Goal: Information Seeking & Learning: Compare options

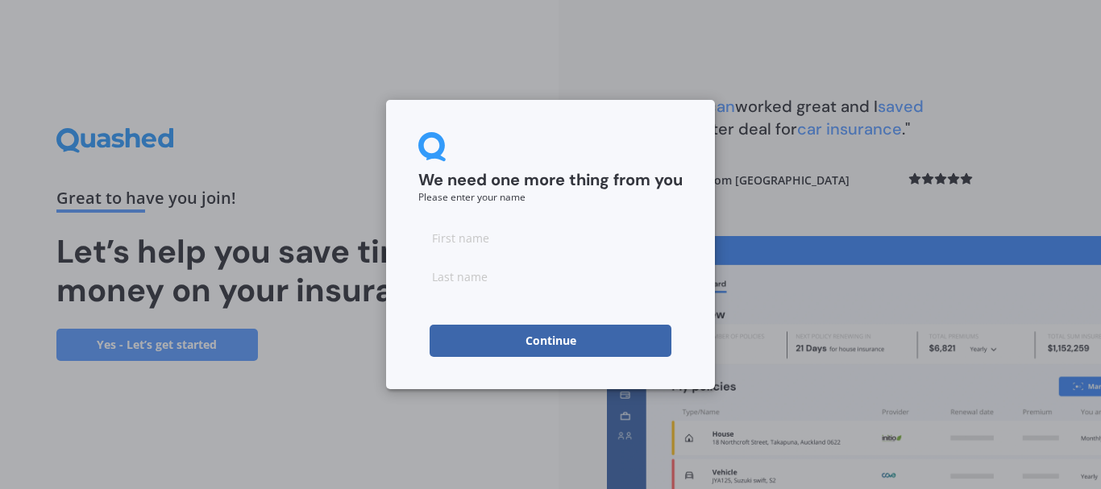
click at [475, 237] on input at bounding box center [550, 238] width 264 height 32
type input "adwin"
type input "eagle"
click at [526, 343] on button "Continue" at bounding box center [551, 341] width 242 height 32
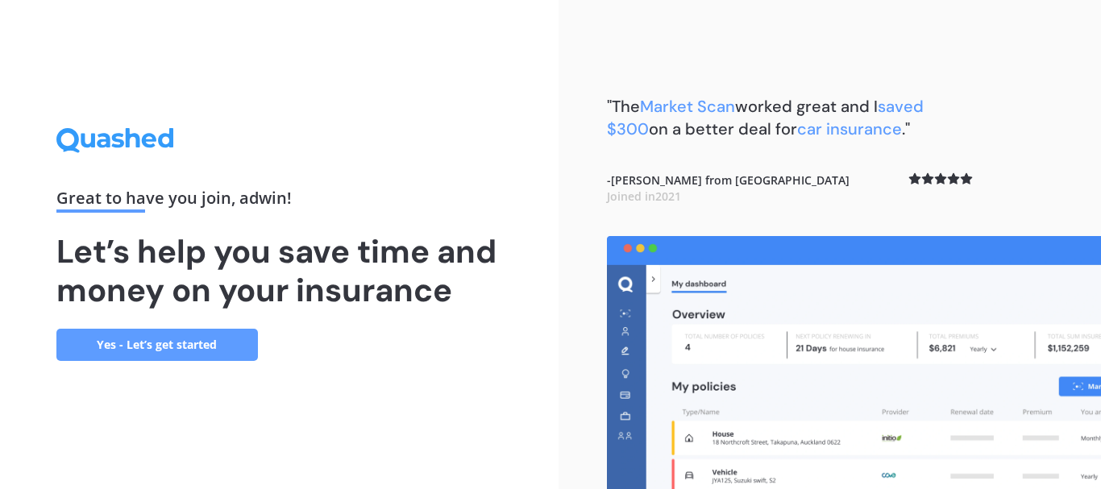
click at [170, 346] on link "Yes - Let’s get started" at bounding box center [157, 345] width 202 height 32
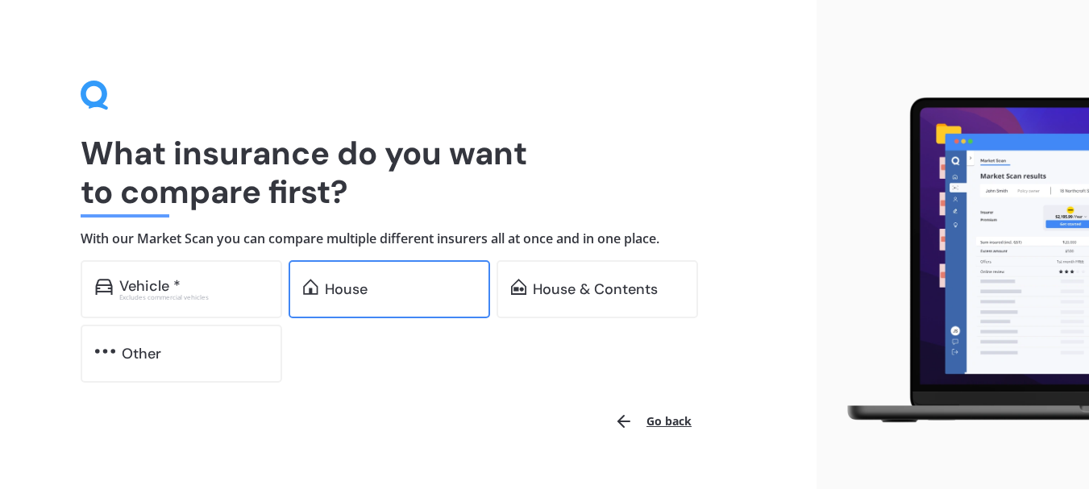
click at [391, 291] on div "House" at bounding box center [400, 289] width 151 height 16
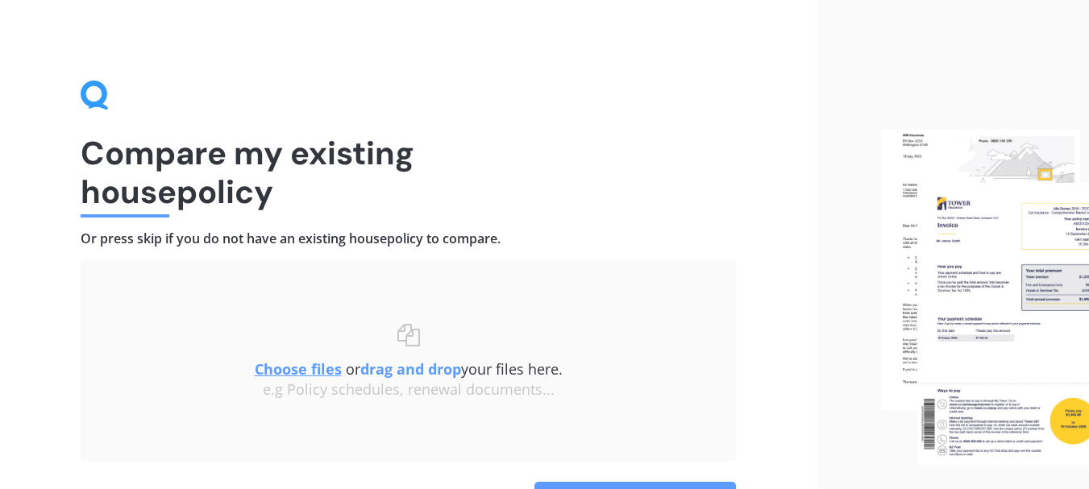
click at [305, 369] on u "Choose files" at bounding box center [298, 369] width 87 height 19
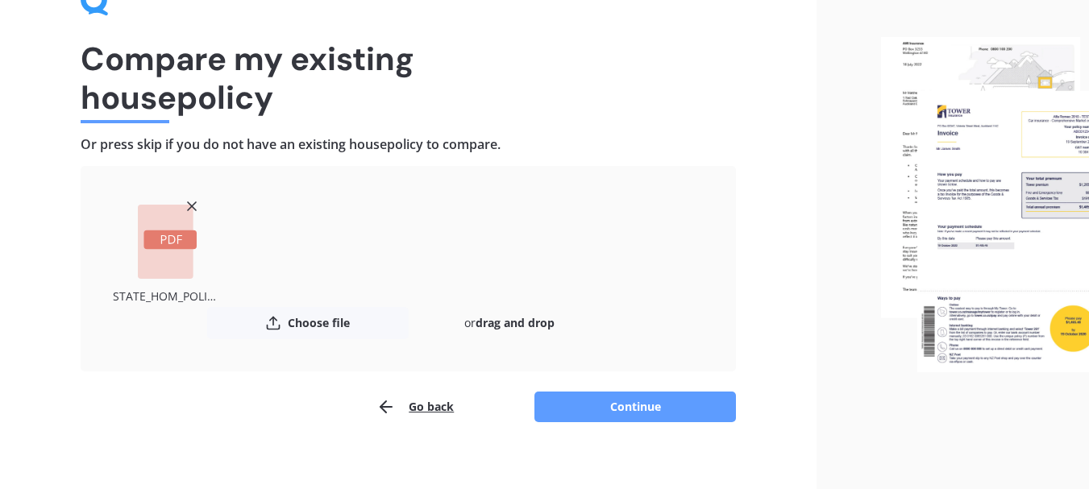
scroll to position [109, 0]
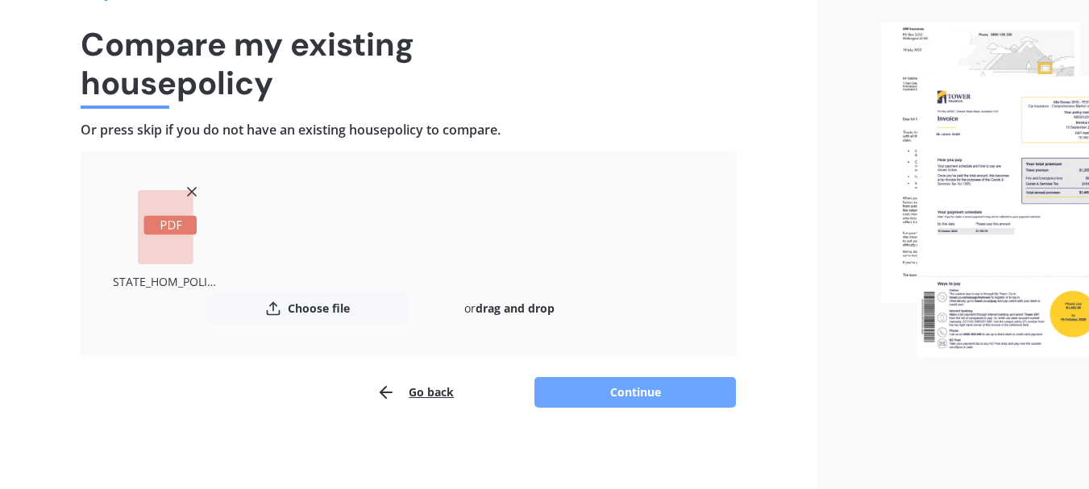
click at [655, 388] on button "Continue" at bounding box center [636, 392] width 202 height 31
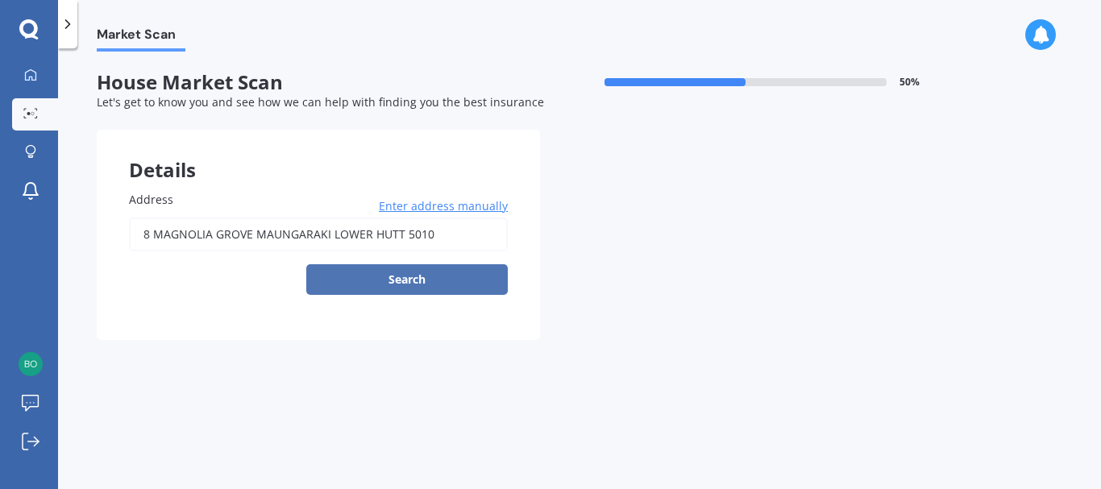
click at [394, 281] on button "Search" at bounding box center [407, 279] width 202 height 31
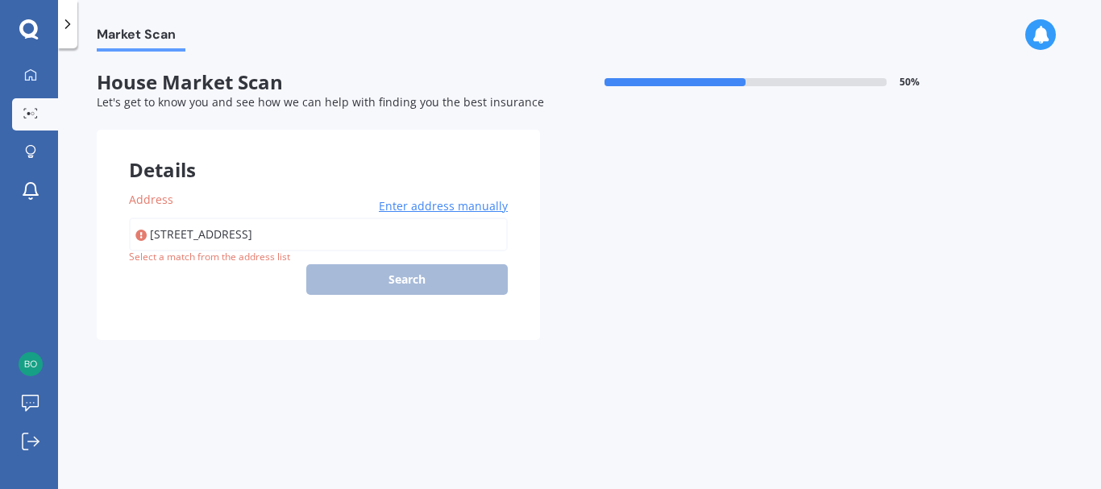
type input "[STREET_ADDRESS]"
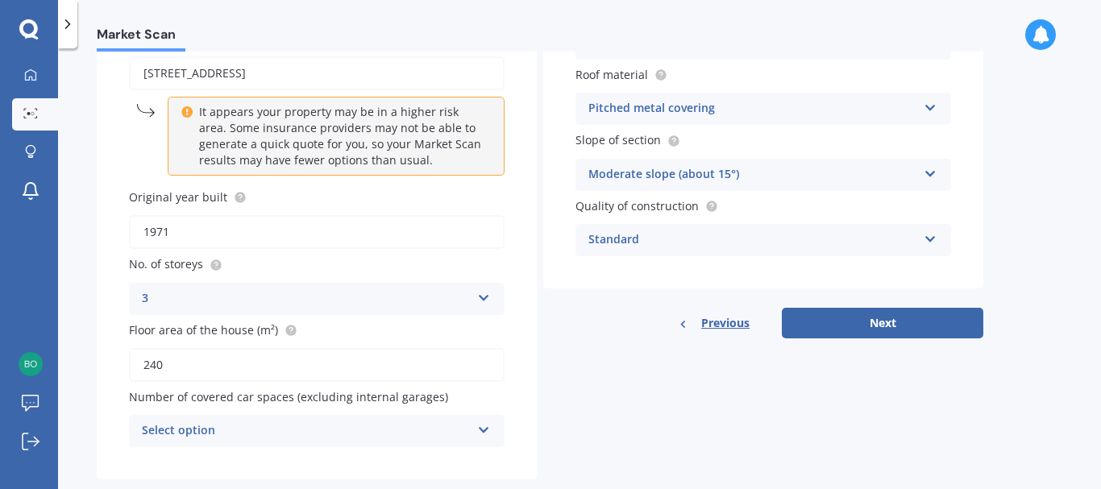
scroll to position [193, 0]
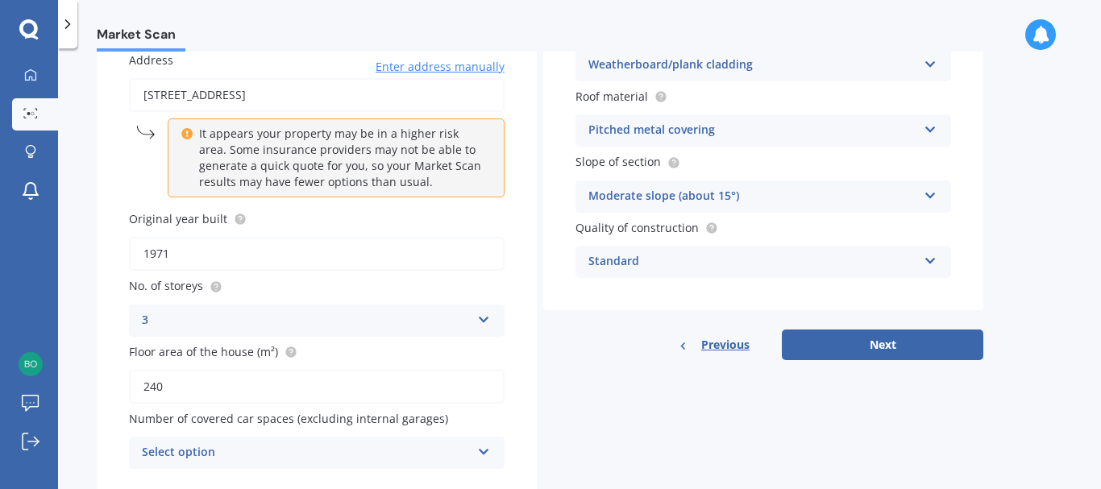
click at [485, 399] on div "Address [STREET_ADDRESS] Enter address manually It appears your property may be…" at bounding box center [317, 260] width 440 height 482
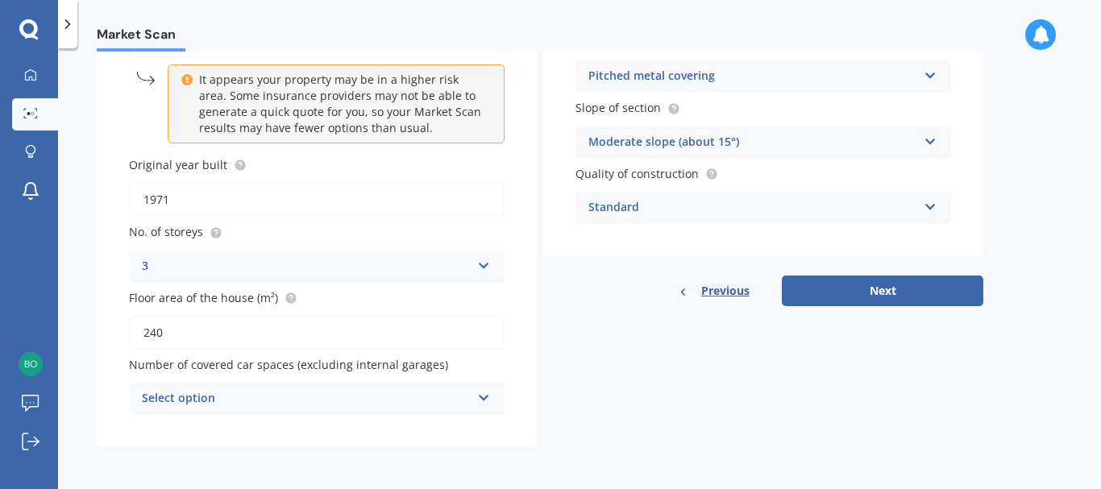
click at [480, 398] on icon at bounding box center [484, 394] width 14 height 11
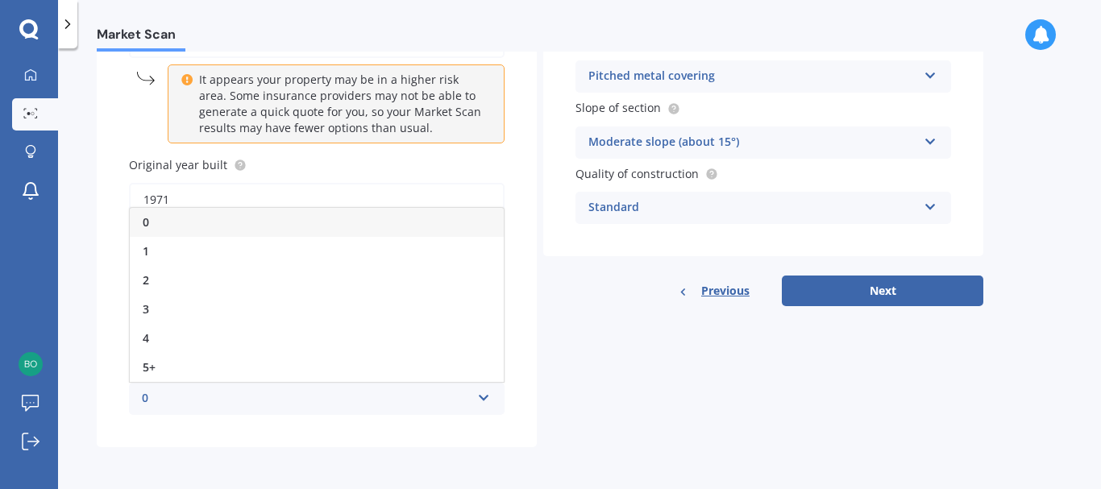
click at [150, 218] on div "0" at bounding box center [317, 222] width 374 height 29
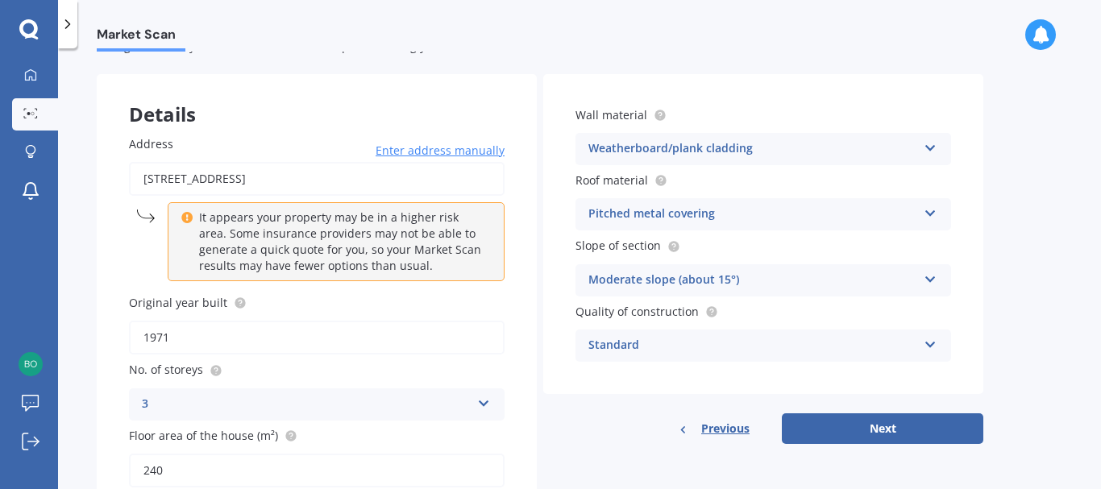
scroll to position [161, 0]
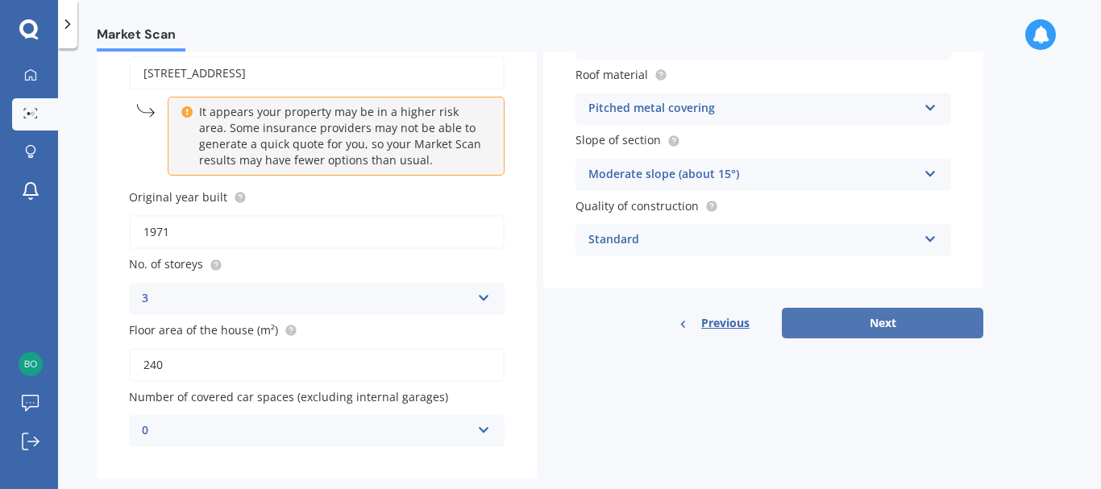
click at [886, 318] on button "Next" at bounding box center [883, 323] width 202 height 31
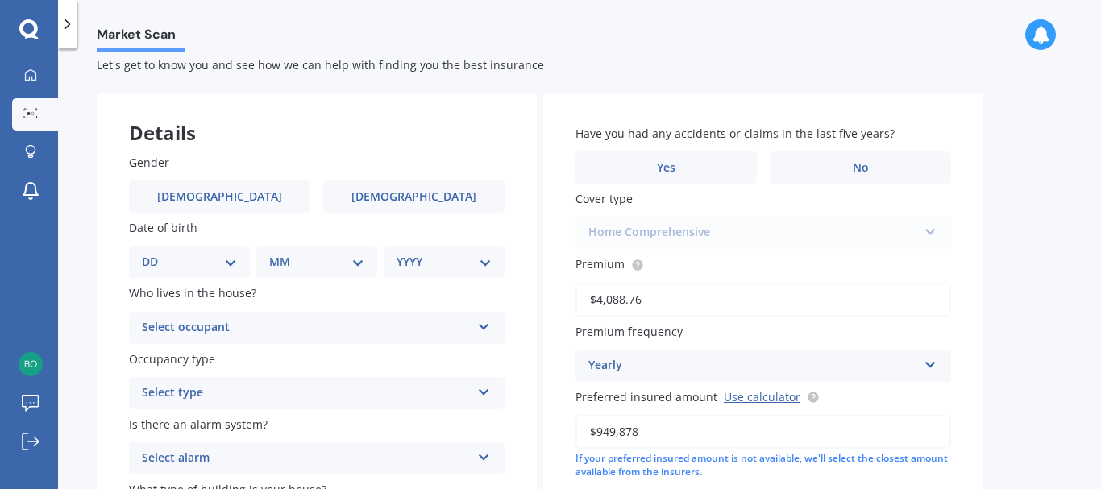
scroll to position [0, 0]
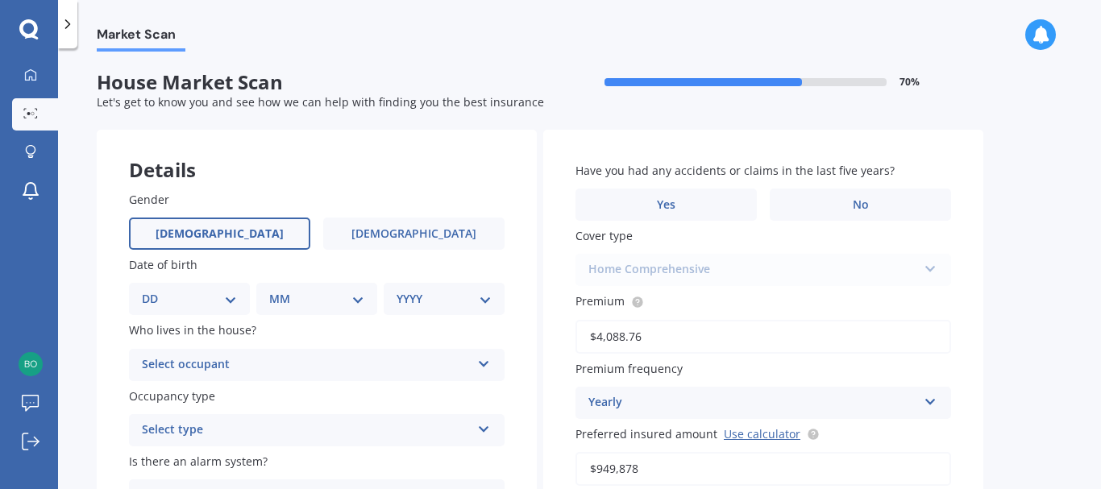
click at [229, 233] on span "[DEMOGRAPHIC_DATA]" at bounding box center [220, 234] width 128 height 14
click at [0, 0] on input "[DEMOGRAPHIC_DATA]" at bounding box center [0, 0] width 0 height 0
click at [228, 304] on select "DD 01 02 03 04 05 06 07 08 09 10 11 12 13 14 15 16 17 18 19 20 21 22 23 24 25 2…" at bounding box center [189, 299] width 95 height 18
select select "05"
click at [155, 290] on select "DD 01 02 03 04 05 06 07 08 09 10 11 12 13 14 15 16 17 18 19 20 21 22 23 24 25 2…" at bounding box center [189, 299] width 95 height 18
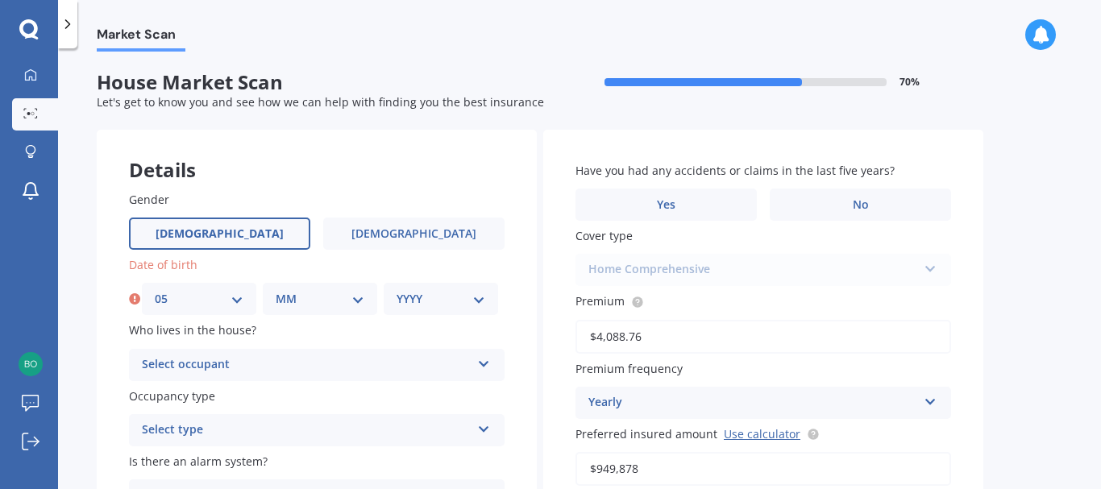
drag, startPoint x: 323, startPoint y: 303, endPoint x: 322, endPoint y: 293, distance: 10.6
click at [323, 303] on select "MM 01 02 03 04 05 06 07 08 09 10 11 12" at bounding box center [320, 299] width 89 height 18
select select "05"
click at [276, 290] on select "MM 01 02 03 04 05 06 07 08 09 10 11 12" at bounding box center [320, 299] width 89 height 18
click at [424, 298] on select "YYYY 2009 2008 2007 2006 2005 2004 2003 2002 2001 2000 1999 1998 1997 1996 1995…" at bounding box center [441, 299] width 89 height 18
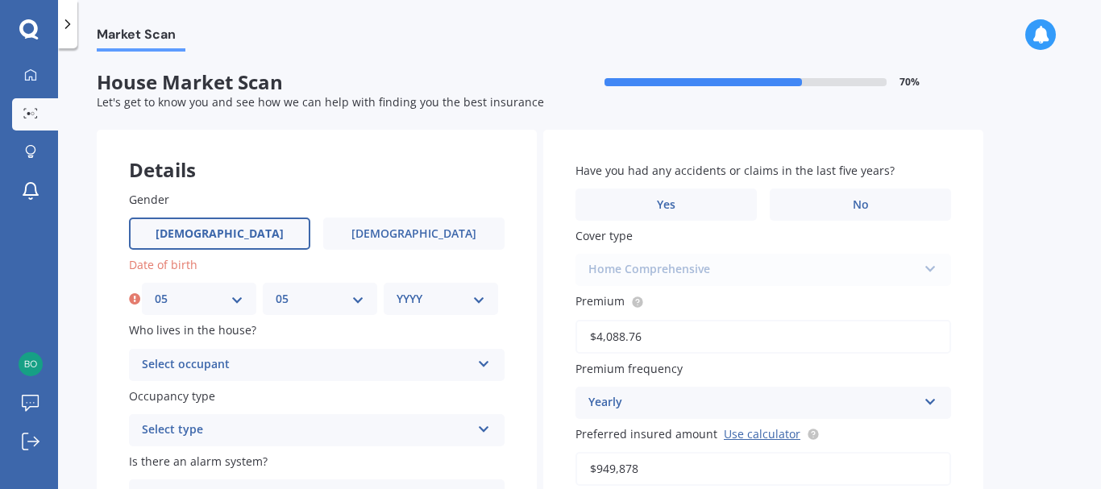
select select "1963"
click at [397, 290] on select "YYYY 2009 2008 2007 2006 2005 2004 2003 2002 2001 2000 1999 1998 1997 1996 1995…" at bounding box center [441, 299] width 89 height 18
click at [487, 365] on icon at bounding box center [484, 361] width 14 height 11
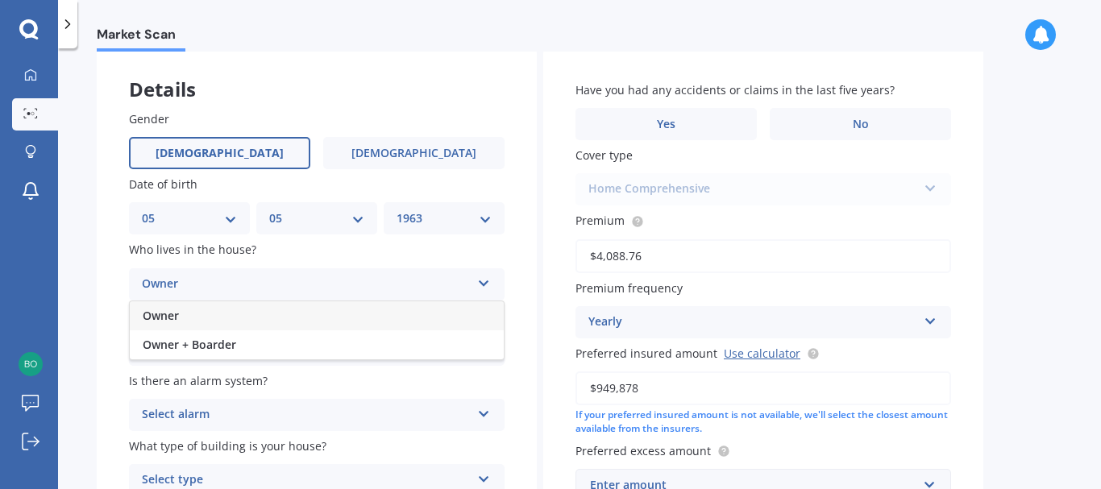
click at [169, 314] on span "Owner" at bounding box center [161, 315] width 36 height 15
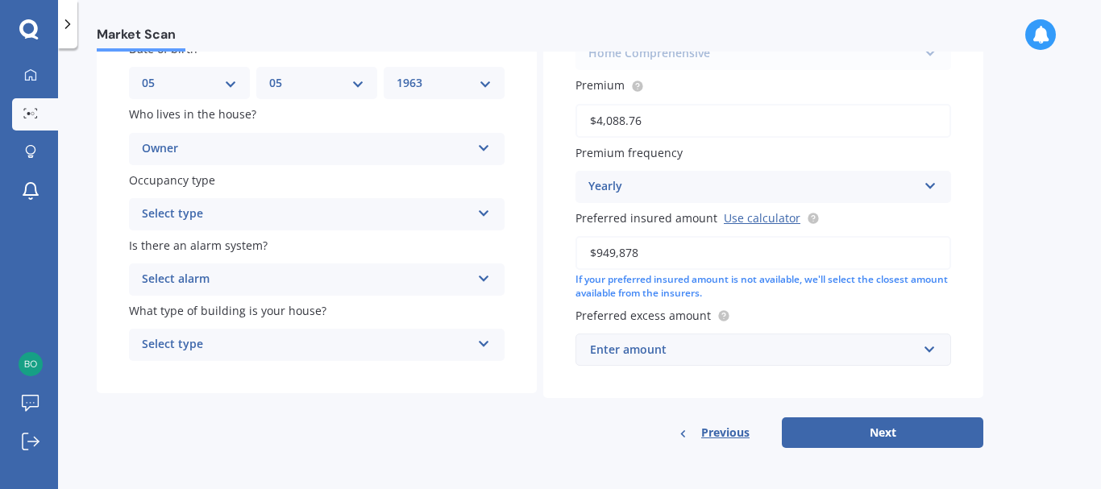
scroll to position [217, 0]
click at [488, 210] on icon at bounding box center [484, 209] width 14 height 11
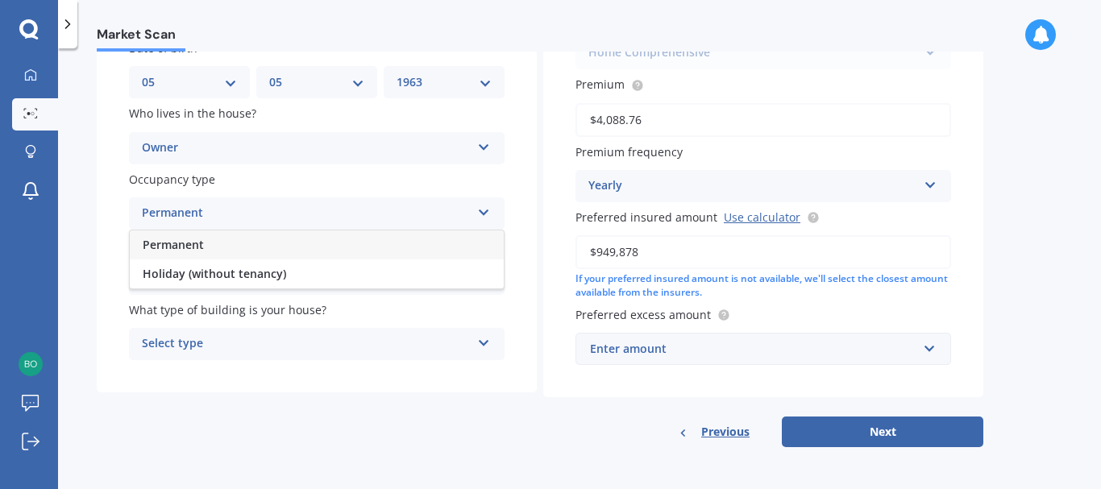
click at [231, 246] on div "Permanent" at bounding box center [317, 245] width 374 height 29
click at [481, 280] on icon at bounding box center [484, 274] width 14 height 11
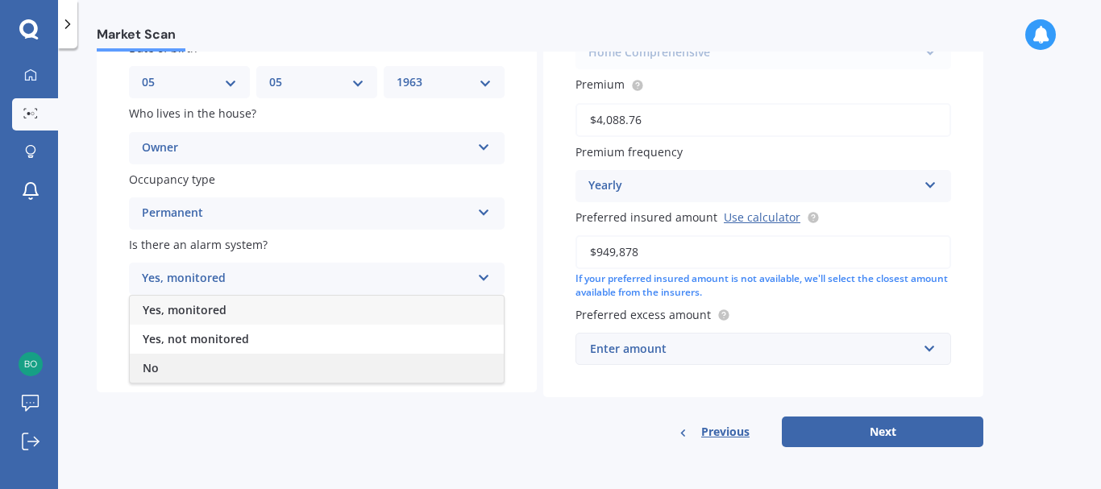
click at [145, 366] on span "No" at bounding box center [151, 367] width 16 height 15
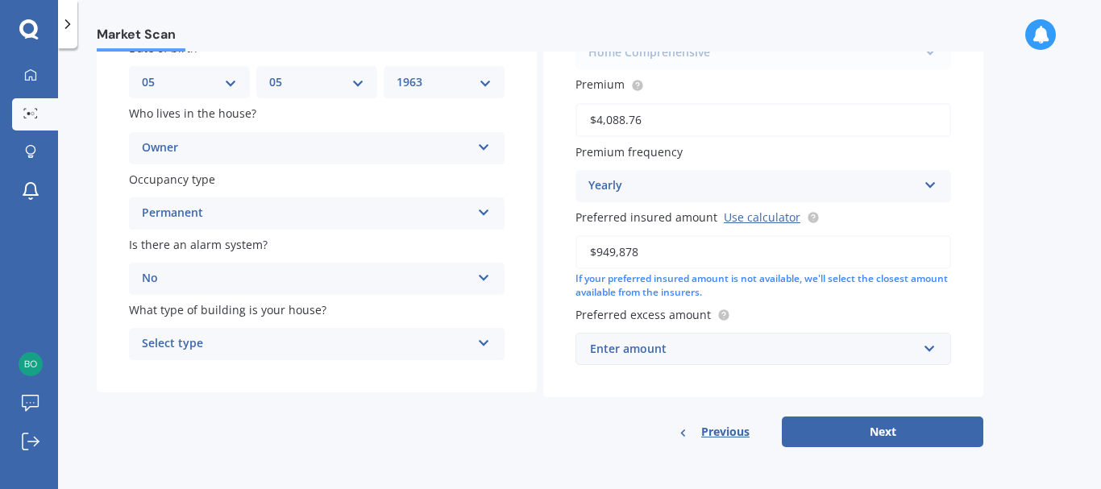
click at [312, 339] on div "Select type" at bounding box center [306, 344] width 329 height 19
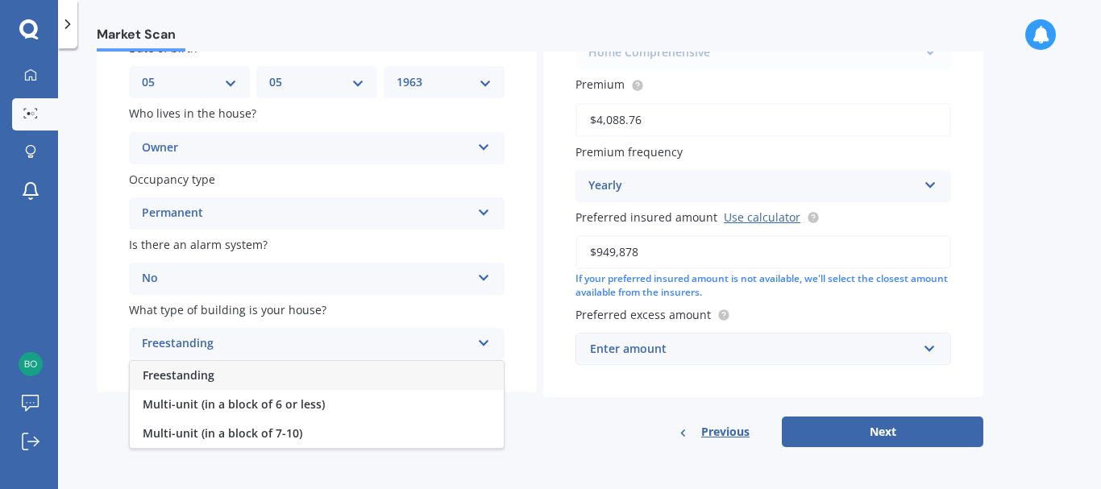
click at [181, 377] on span "Freestanding" at bounding box center [179, 375] width 72 height 15
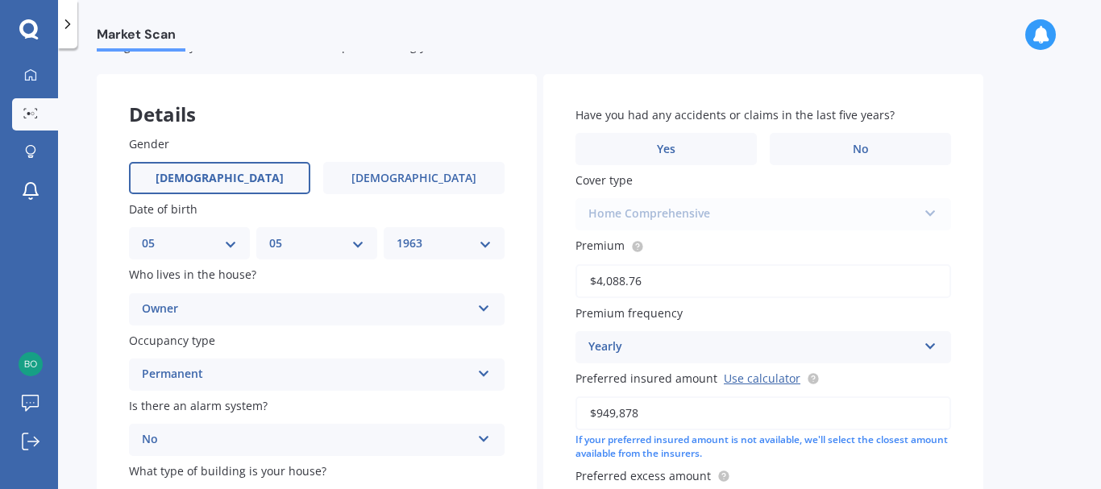
scroll to position [0, 0]
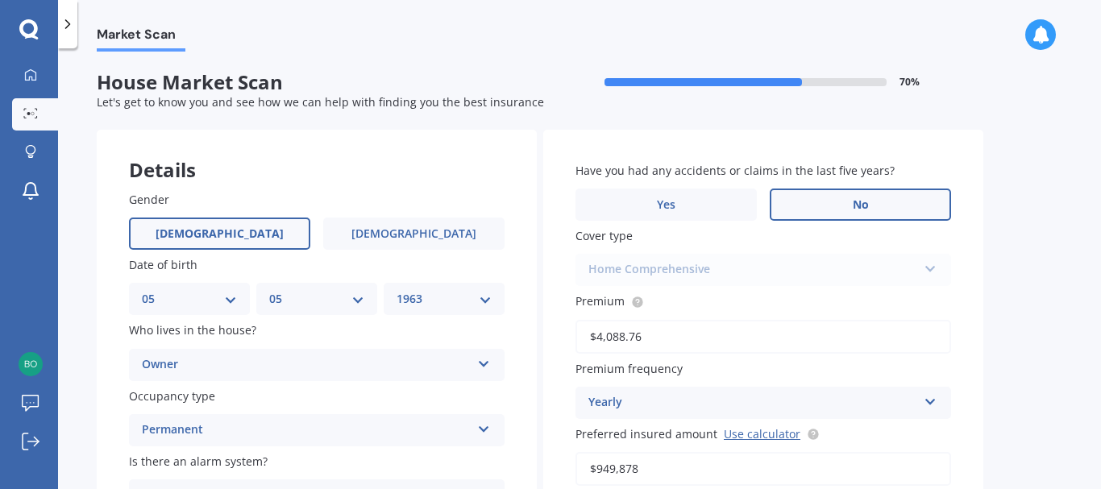
click at [870, 210] on label "No" at bounding box center [860, 205] width 181 height 32
click at [0, 0] on input "No" at bounding box center [0, 0] width 0 height 0
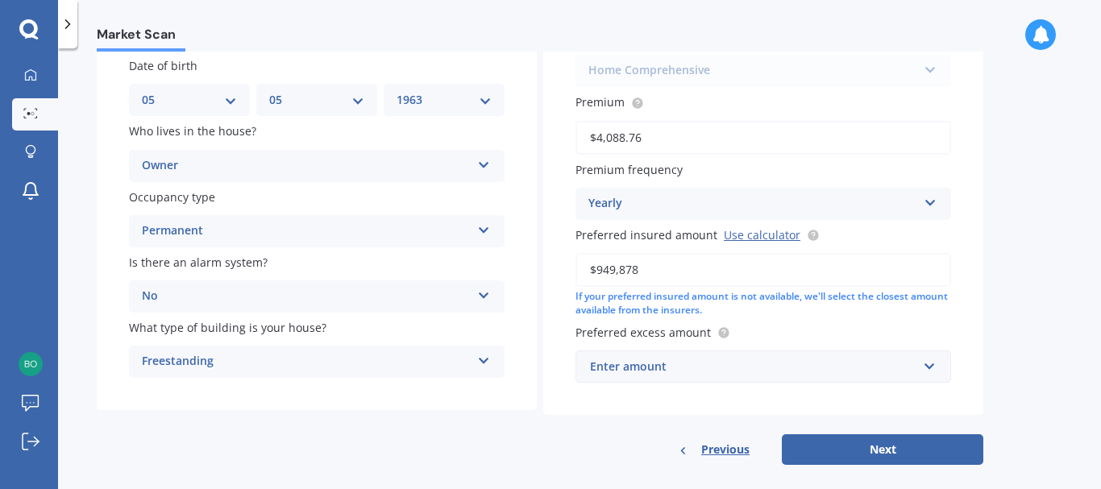
scroll to position [217, 0]
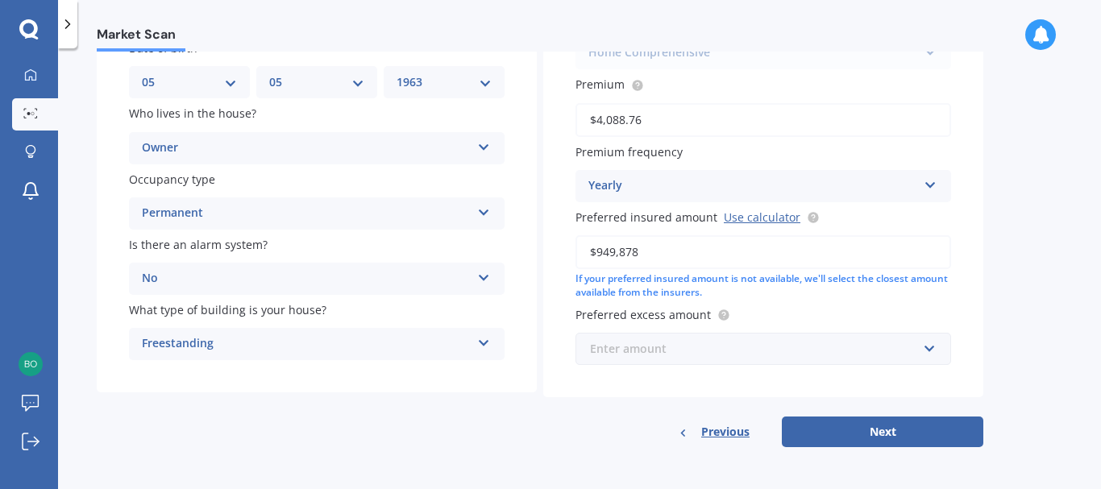
click at [930, 350] on input "text" at bounding box center [757, 349] width 361 height 31
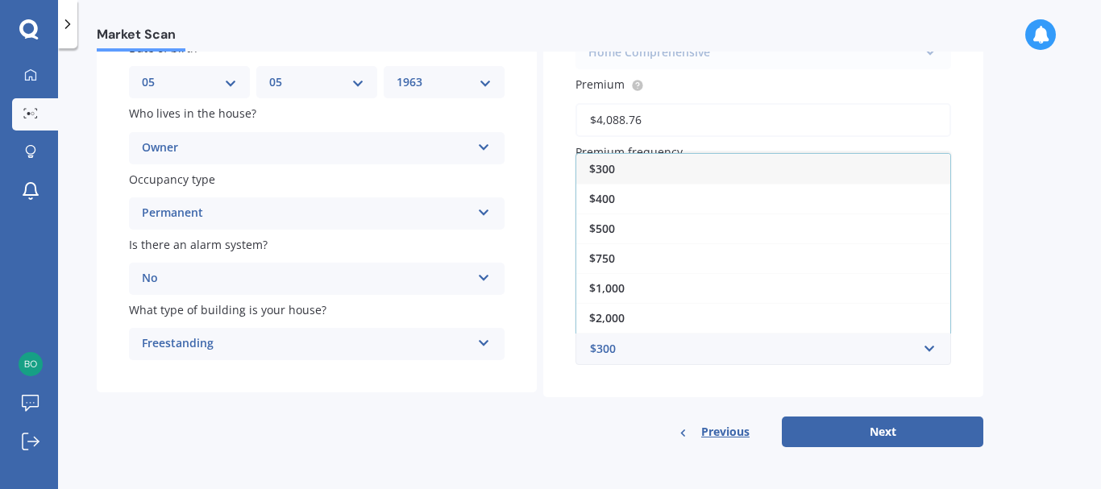
click at [635, 260] on div "$750" at bounding box center [763, 258] width 374 height 30
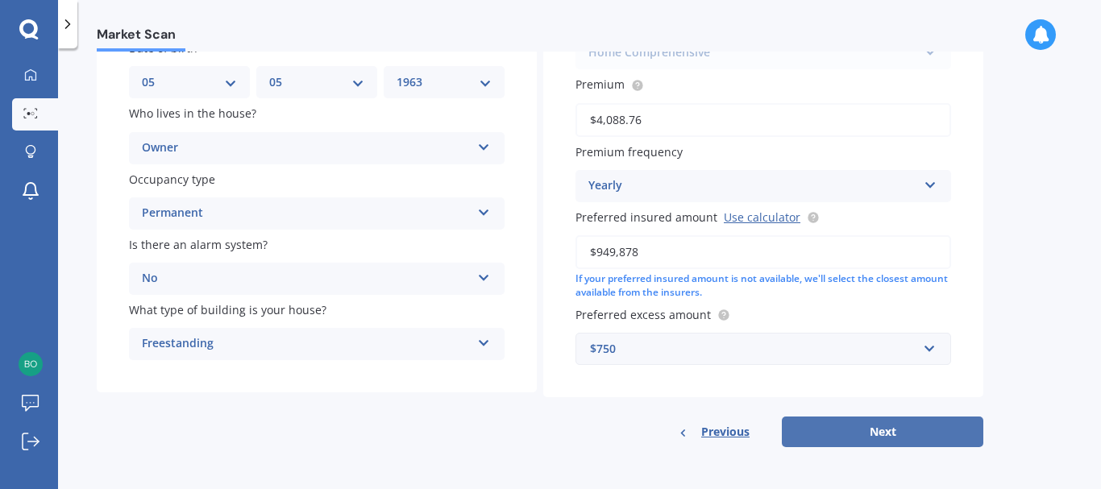
click at [901, 431] on button "Next" at bounding box center [883, 432] width 202 height 31
select select "05"
select select "1963"
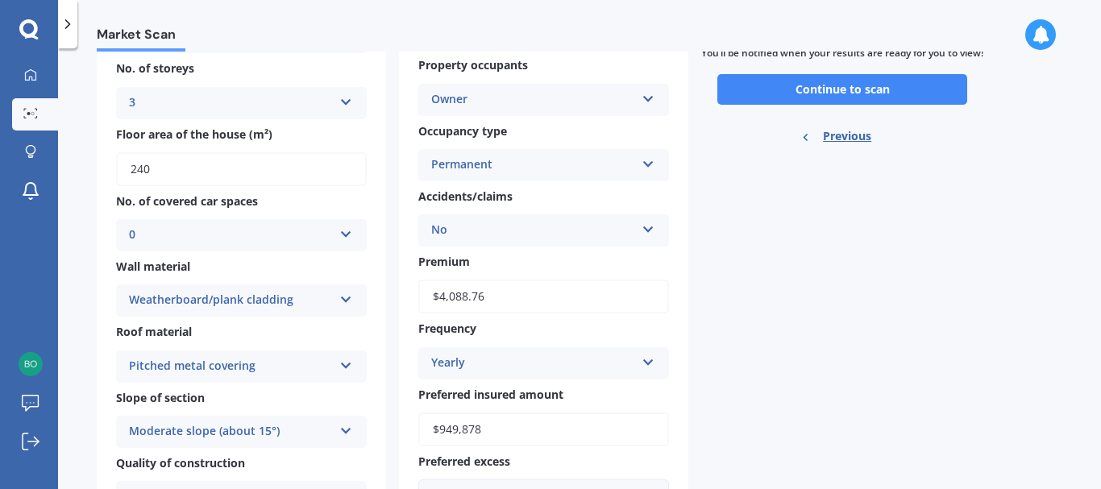
scroll to position [0, 0]
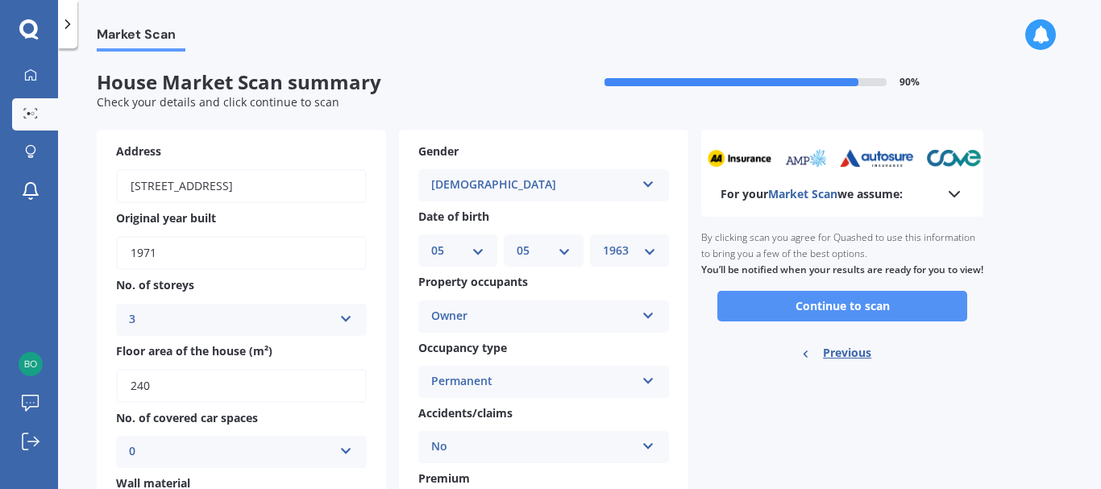
click at [842, 318] on button "Continue to scan" at bounding box center [843, 306] width 250 height 31
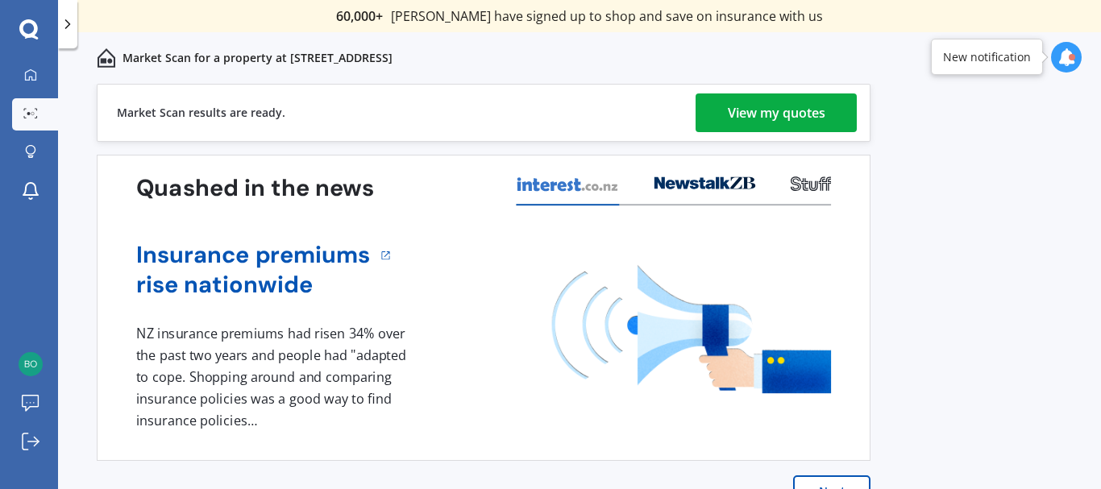
click at [755, 105] on div "View my quotes" at bounding box center [777, 113] width 98 height 39
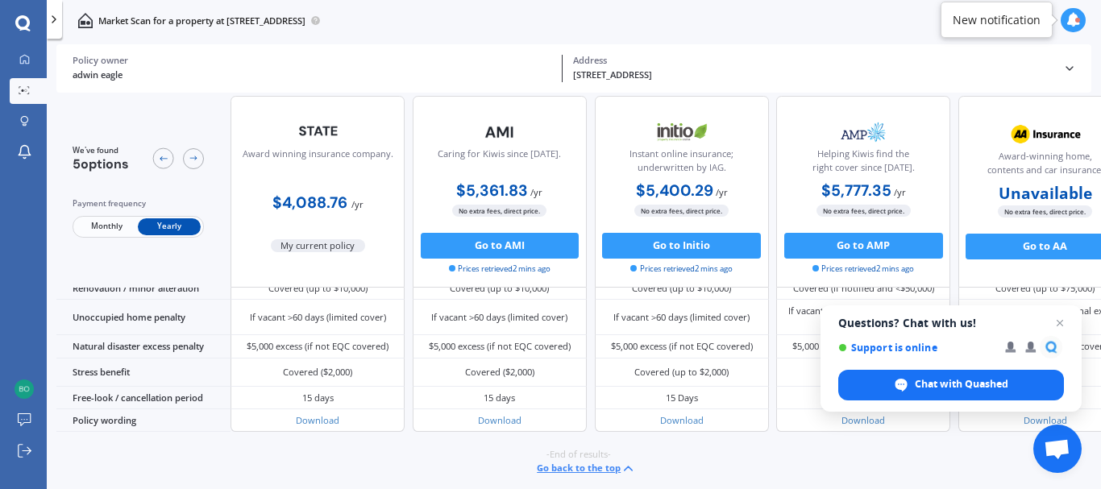
scroll to position [747, 46]
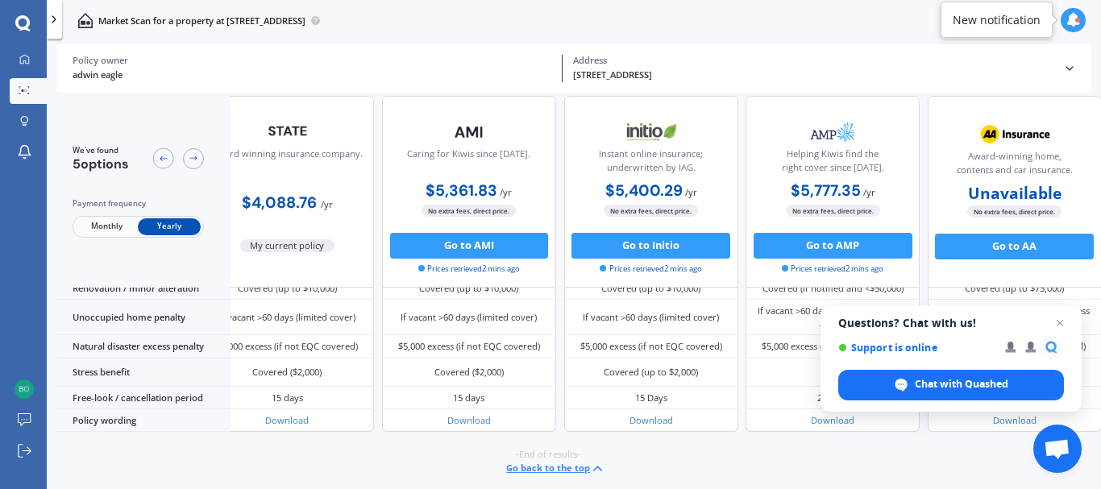
click at [1076, 21] on div at bounding box center [1078, 20] width 5 height 5
click at [984, 29] on div "Market Scan for a property at [STREET_ADDRESS]" at bounding box center [574, 20] width 1055 height 41
